Goal: Information Seeking & Learning: Check status

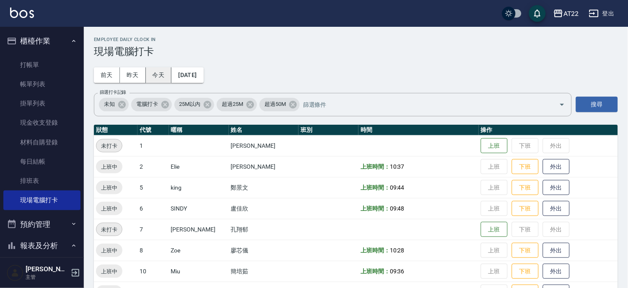
scroll to position [48, 0]
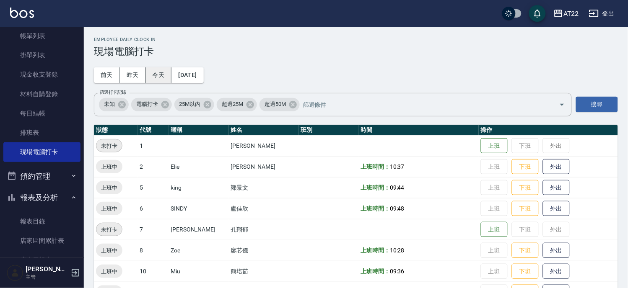
click at [150, 70] on button "今天" at bounding box center [159, 75] width 26 height 16
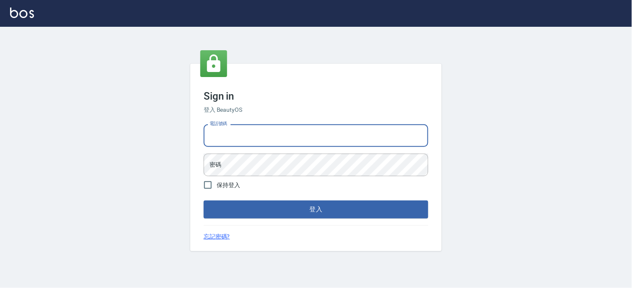
click at [237, 143] on input "電話號碼" at bounding box center [316, 136] width 225 height 23
type input "0936888819"
click at [204, 201] on button "登入" at bounding box center [316, 210] width 225 height 18
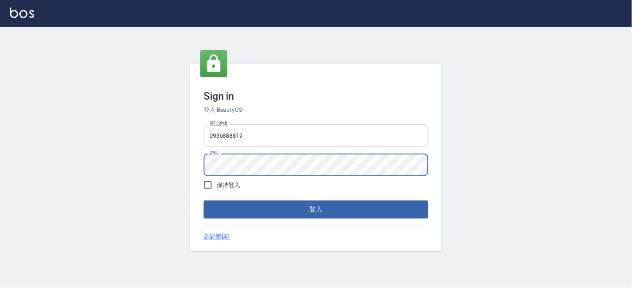
click at [204, 201] on button "登入" at bounding box center [316, 210] width 225 height 18
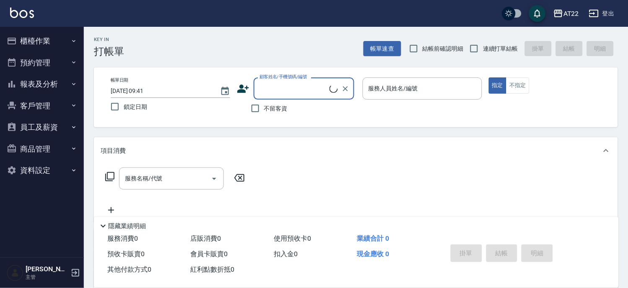
click at [57, 44] on button "櫃檯作業" at bounding box center [41, 41] width 77 height 22
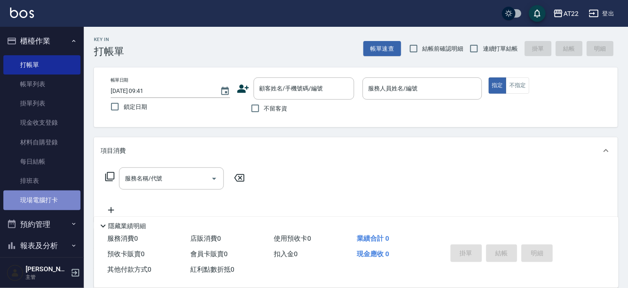
click at [53, 200] on link "現場電腦打卡" at bounding box center [41, 200] width 77 height 19
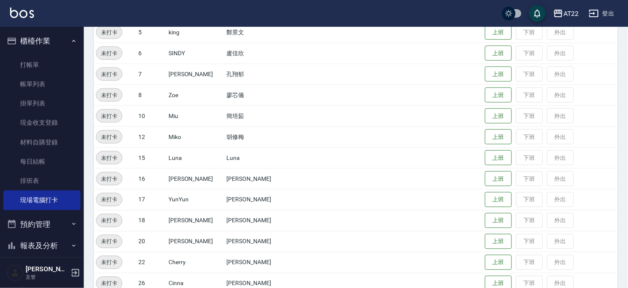
scroll to position [233, 0]
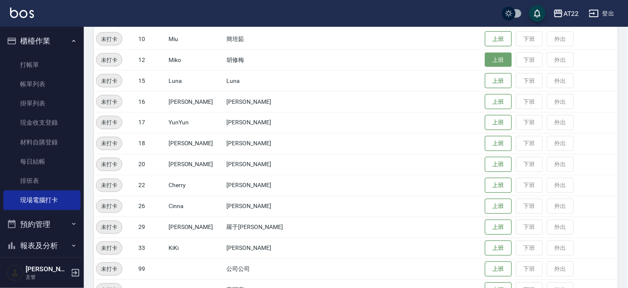
click at [491, 57] on button "上班" at bounding box center [498, 60] width 27 height 15
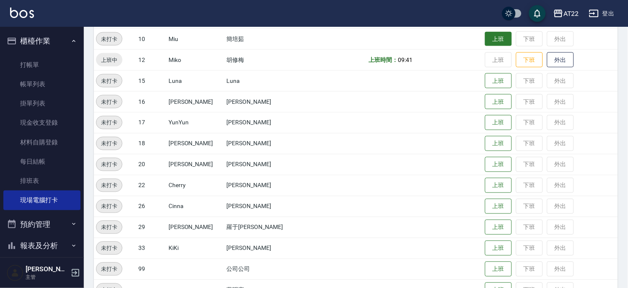
click at [485, 40] on button "上班" at bounding box center [498, 39] width 27 height 15
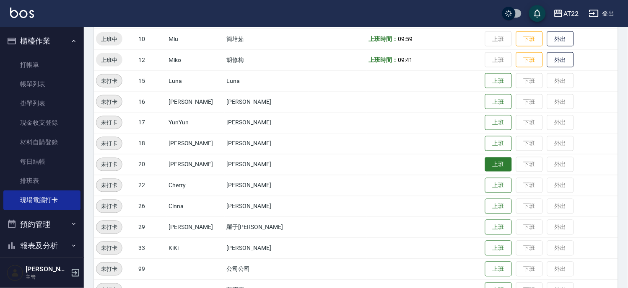
click at [485, 166] on button "上班" at bounding box center [498, 165] width 27 height 15
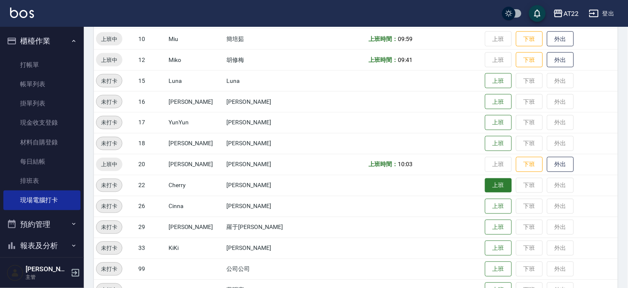
click at [485, 188] on button "上班" at bounding box center [498, 186] width 27 height 15
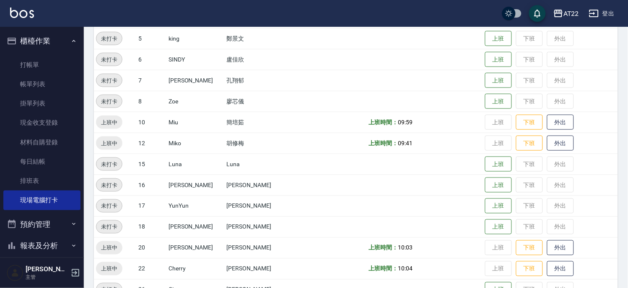
scroll to position [143, 0]
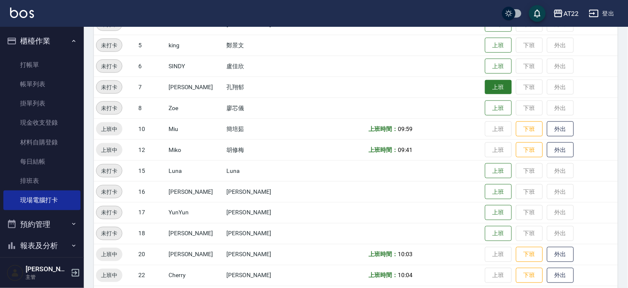
click at [485, 91] on button "上班" at bounding box center [498, 87] width 27 height 15
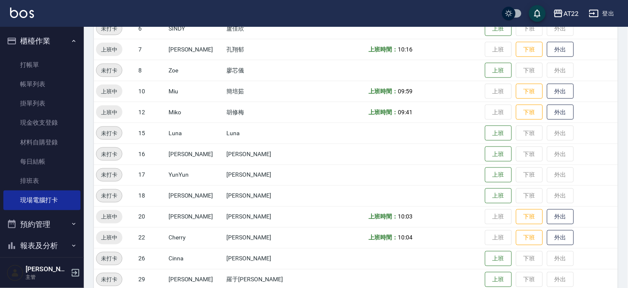
scroll to position [240, 0]
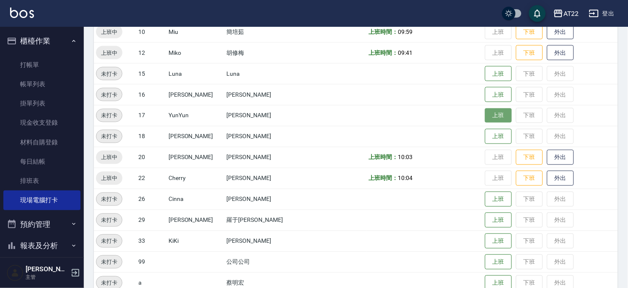
click at [485, 115] on button "上班" at bounding box center [498, 116] width 27 height 15
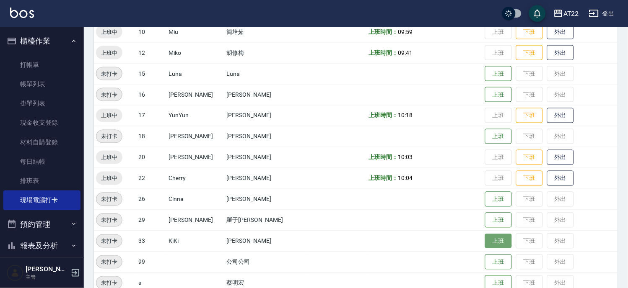
click at [485, 238] on button "上班" at bounding box center [498, 241] width 27 height 15
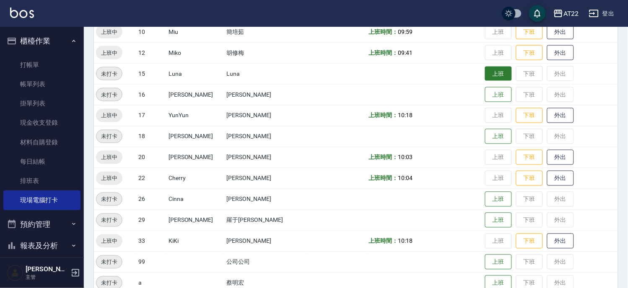
click at [485, 70] on button "上班" at bounding box center [498, 74] width 27 height 15
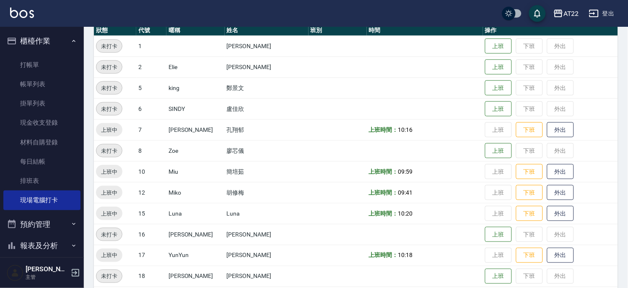
scroll to position [193, 0]
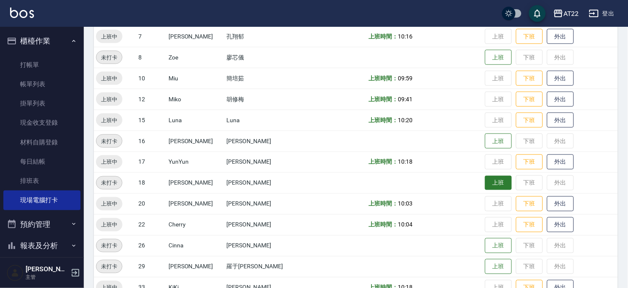
click at [486, 176] on button "上班" at bounding box center [498, 183] width 27 height 15
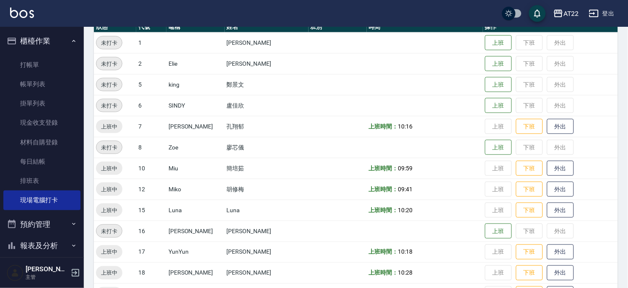
scroll to position [53, 0]
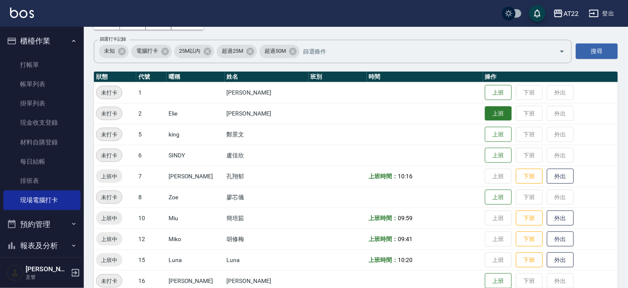
click at [485, 110] on button "上班" at bounding box center [498, 113] width 27 height 15
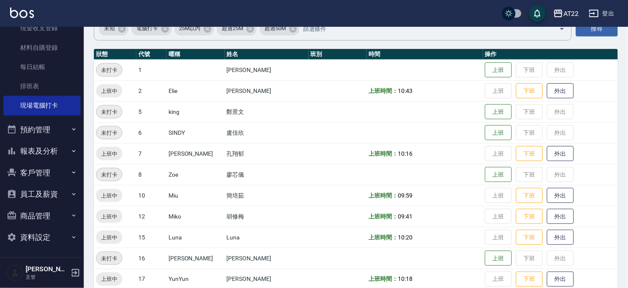
scroll to position [193, 0]
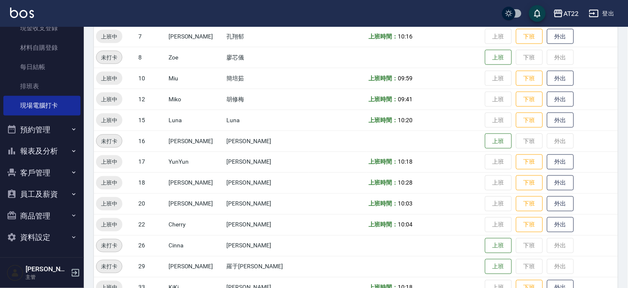
click at [40, 189] on button "員工及薪資" at bounding box center [41, 195] width 77 height 22
click at [44, 174] on button "客戶管理" at bounding box center [41, 173] width 77 height 22
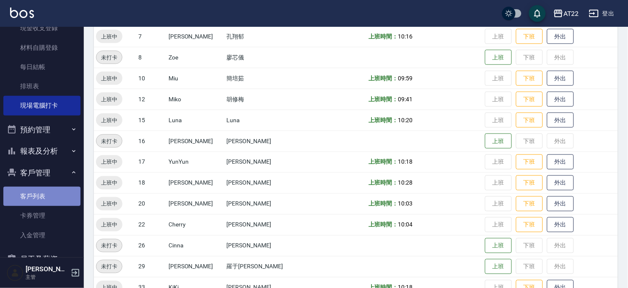
click at [42, 195] on link "客戶列表" at bounding box center [41, 196] width 77 height 19
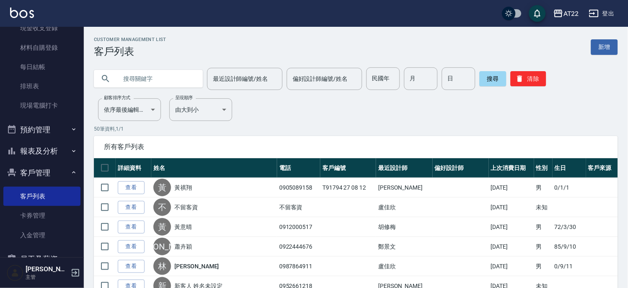
click at [167, 74] on input "text" at bounding box center [156, 78] width 79 height 23
paste input "0958305803"
type input "0958305803"
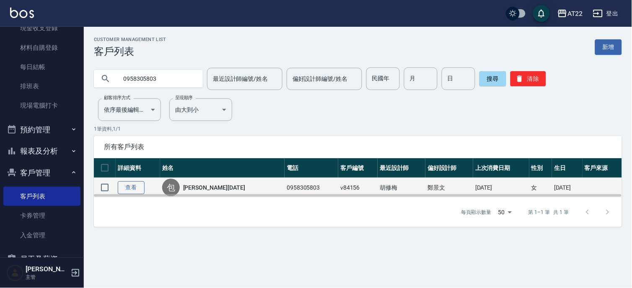
click at [126, 186] on link "查看" at bounding box center [131, 188] width 27 height 13
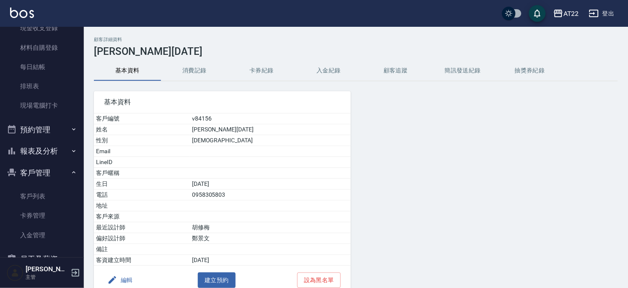
click at [197, 70] on button "消費記錄" at bounding box center [194, 71] width 67 height 20
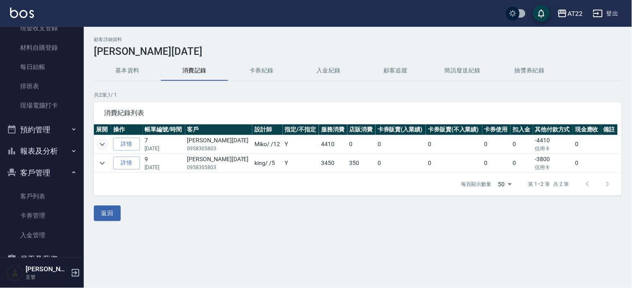
click at [99, 145] on icon "expand row" at bounding box center [102, 145] width 10 height 10
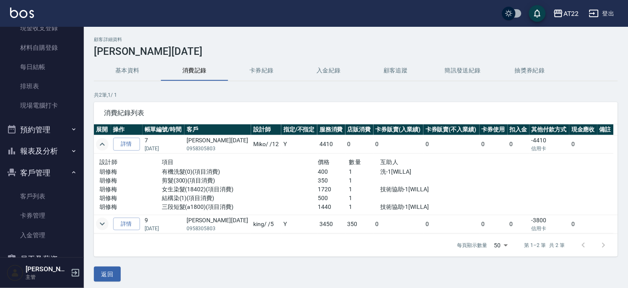
click at [101, 225] on icon "expand row" at bounding box center [102, 224] width 10 height 10
